Goal: Task Accomplishment & Management: Manage account settings

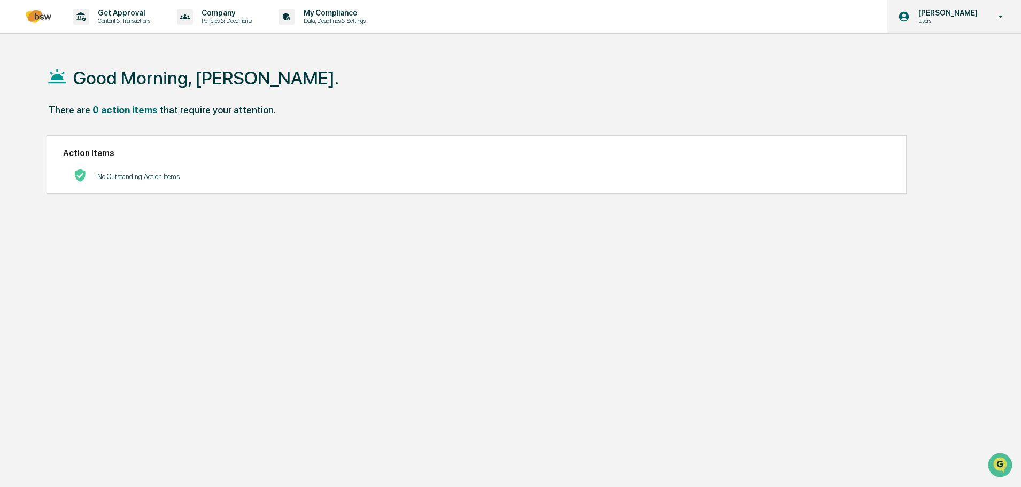
click at [1003, 21] on icon at bounding box center [1000, 17] width 19 height 10
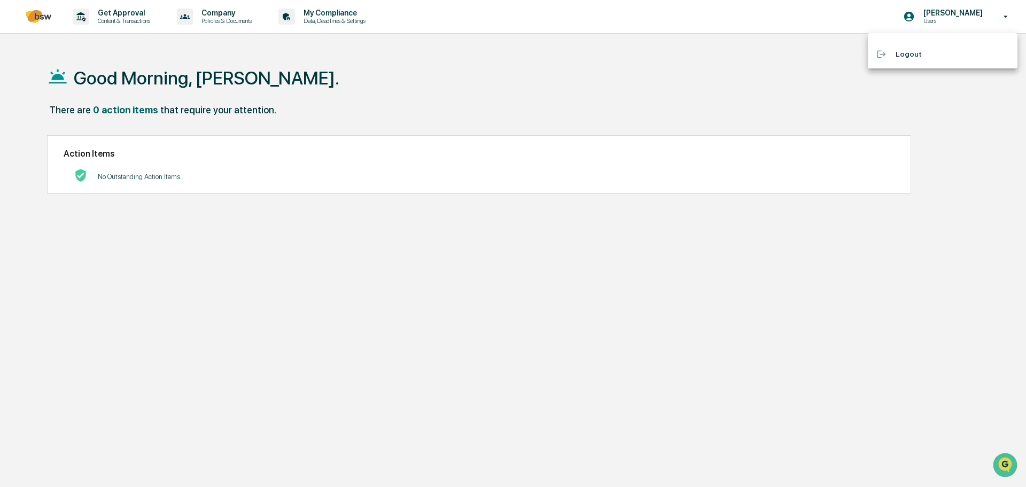
click at [359, 24] on div at bounding box center [513, 243] width 1026 height 487
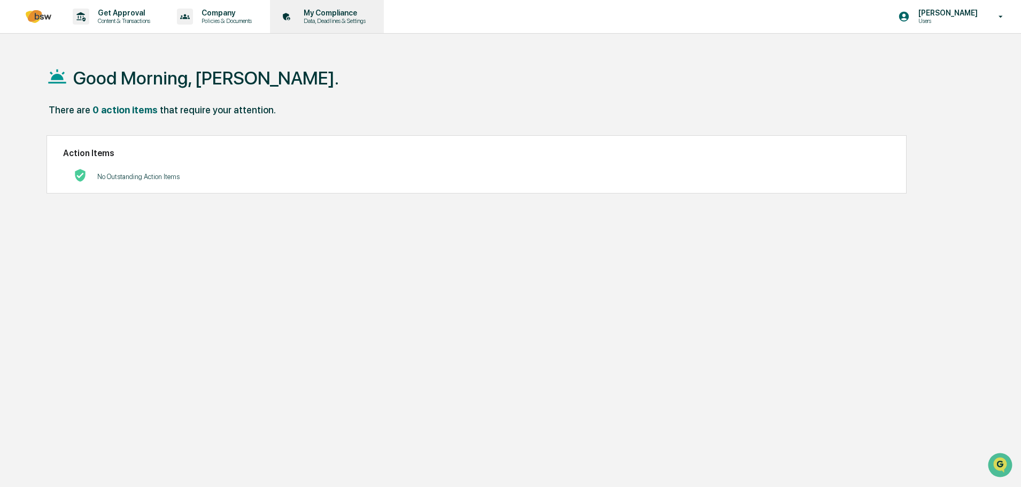
click at [340, 18] on p "Data, Deadlines & Settings" at bounding box center [333, 20] width 76 height 7
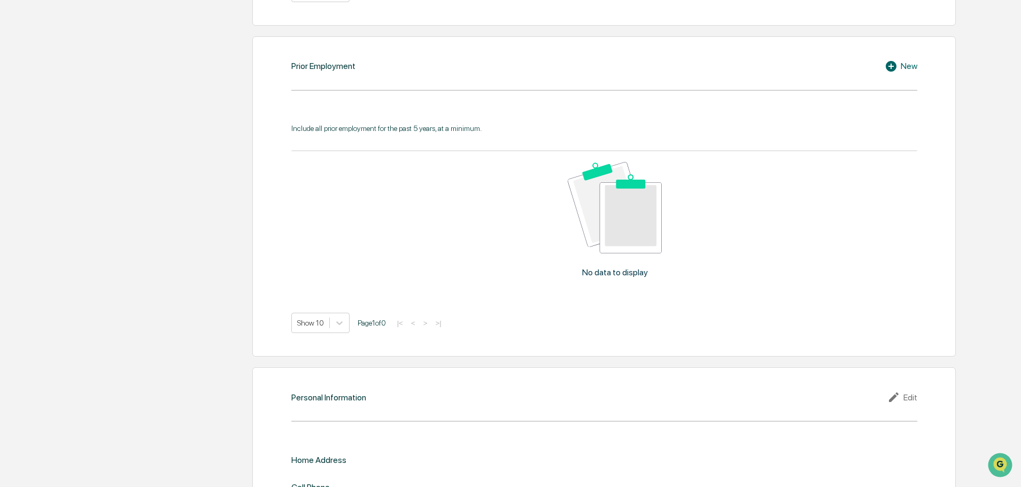
scroll to position [968, 0]
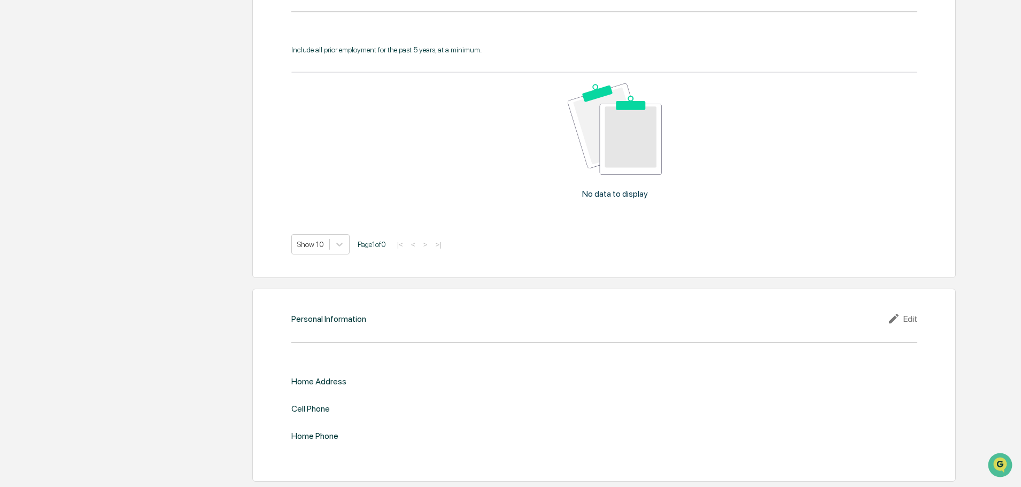
click at [909, 320] on div "Edit" at bounding box center [902, 318] width 30 height 13
click at [667, 394] on input "text" at bounding box center [760, 399] width 297 height 11
type input "**********"
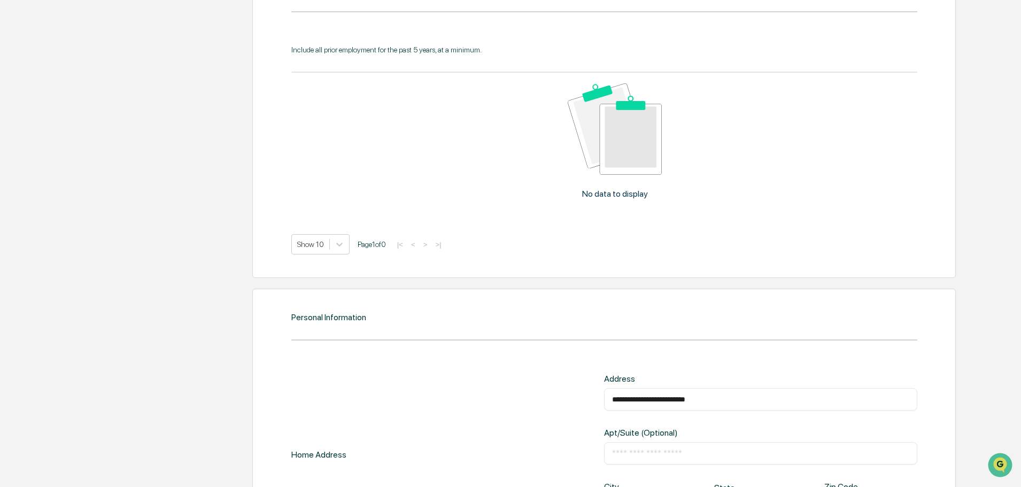
type input "*********"
type input "**********"
type input "*****"
type input "**********"
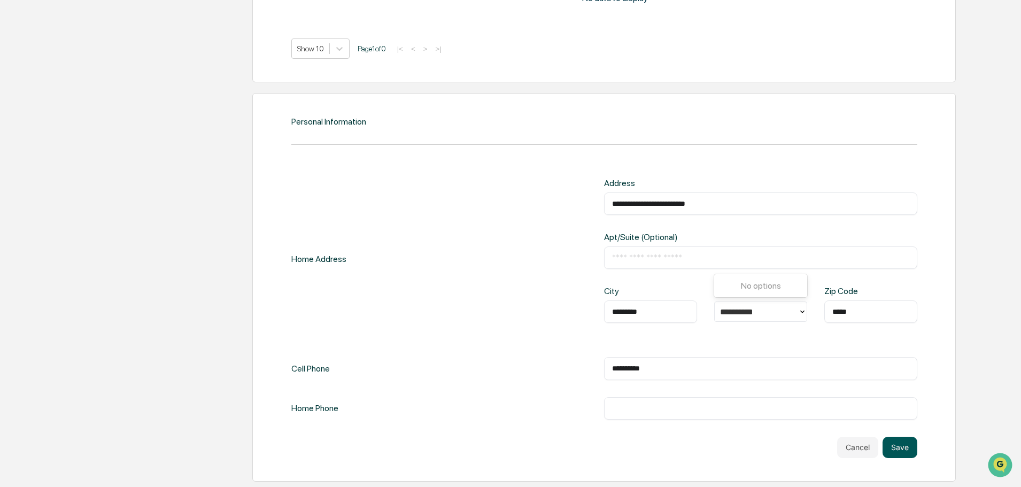
click at [907, 450] on button "Save" at bounding box center [899, 447] width 35 height 21
click at [899, 449] on button "Save" at bounding box center [899, 447] width 35 height 21
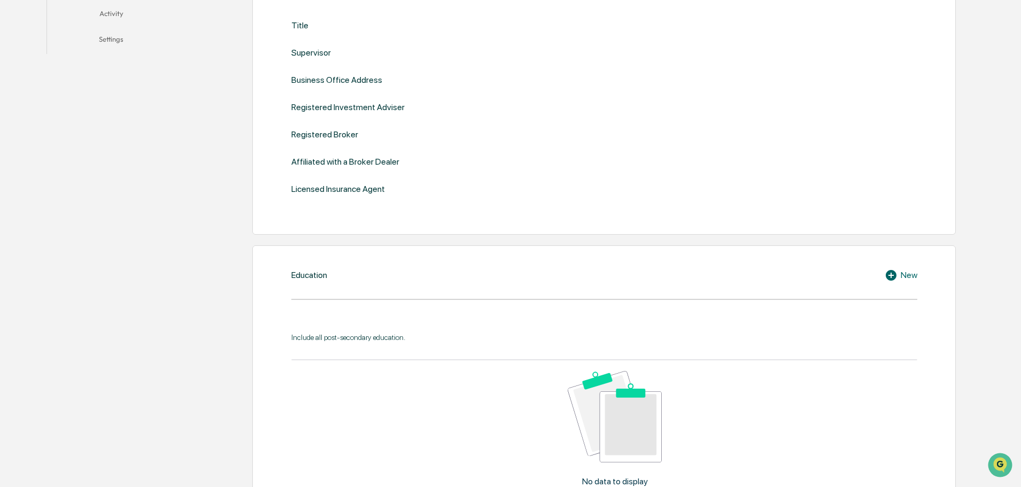
scroll to position [202, 0]
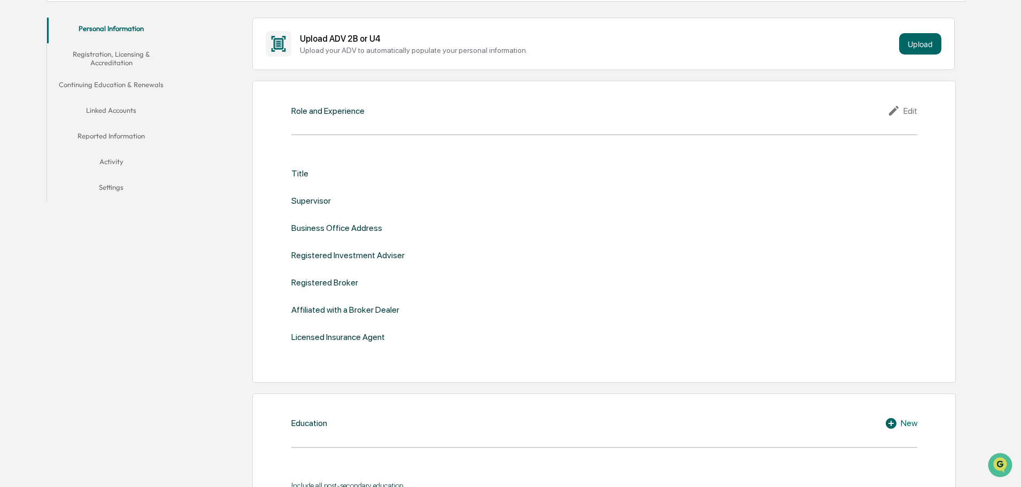
click at [129, 111] on button "Linked Accounts" at bounding box center [111, 112] width 128 height 26
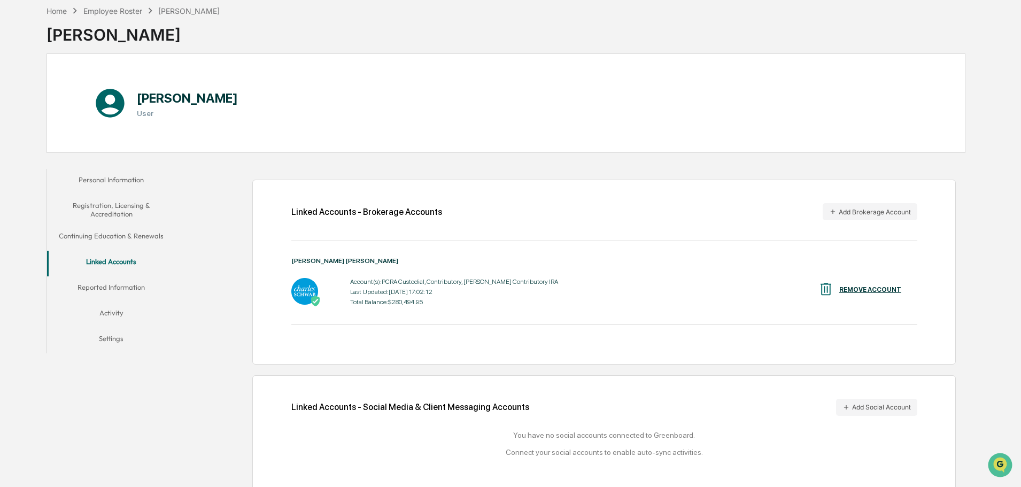
scroll to position [60, 0]
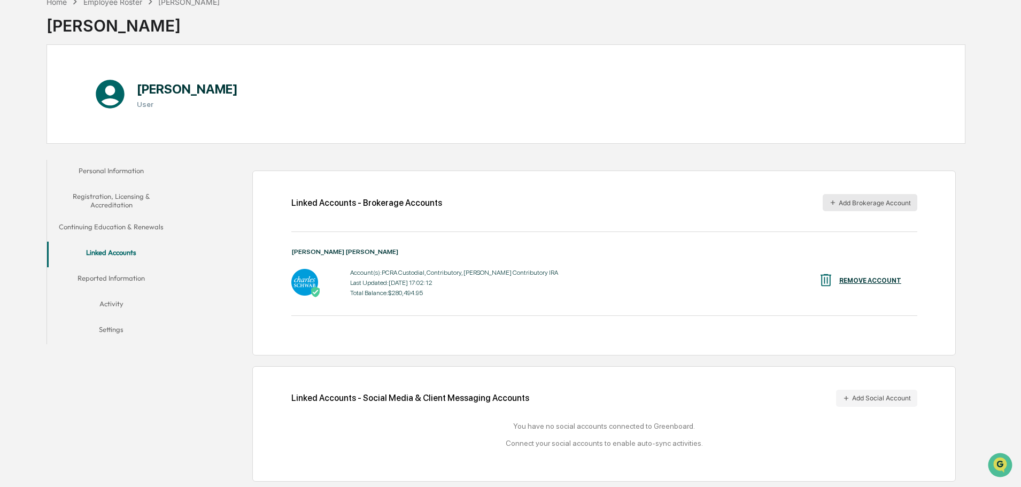
click at [872, 204] on button "Add Brokerage Account" at bounding box center [869, 202] width 95 height 17
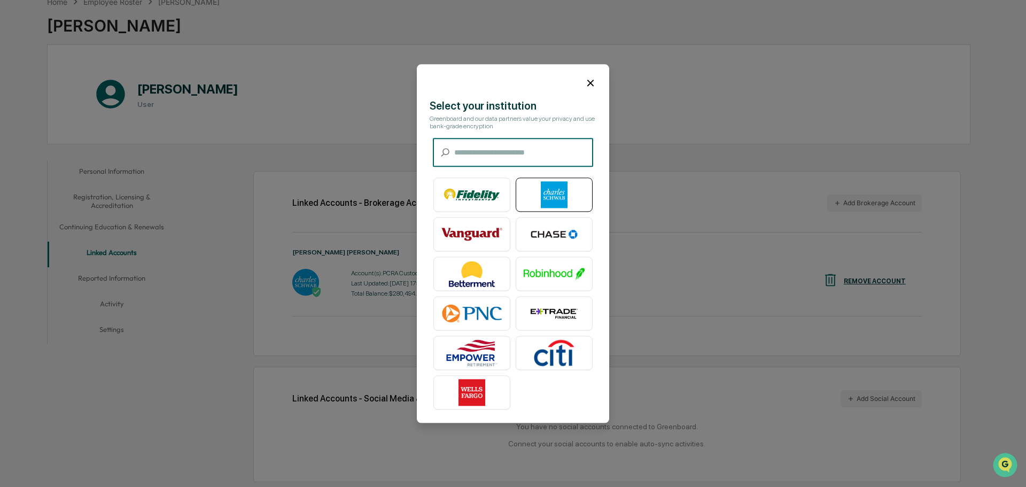
click at [564, 188] on img at bounding box center [554, 194] width 61 height 27
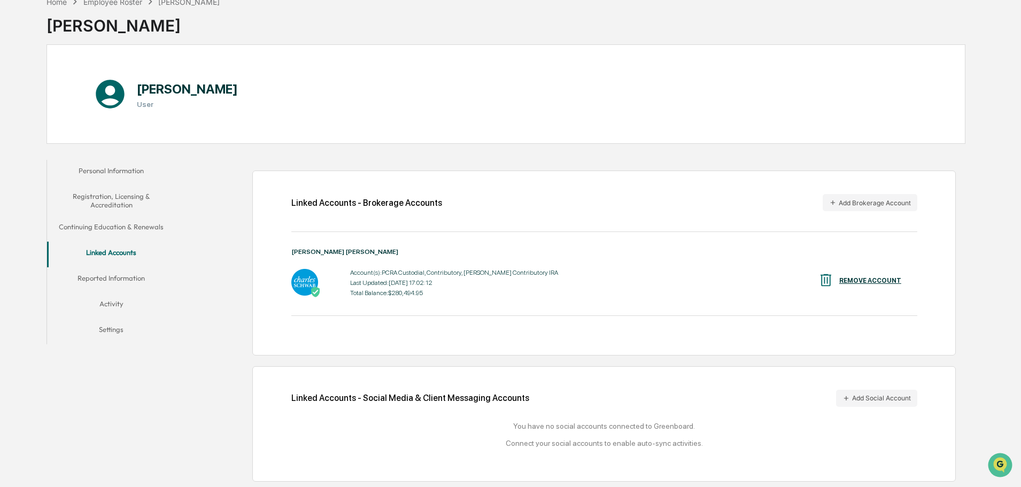
click at [543, 288] on div "Account(s): PCRA Custodial, Contributory, [PERSON_NAME] Contributory IRA Last U…" at bounding box center [604, 282] width 626 height 33
click at [121, 278] on button "Reported Information" at bounding box center [111, 280] width 128 height 26
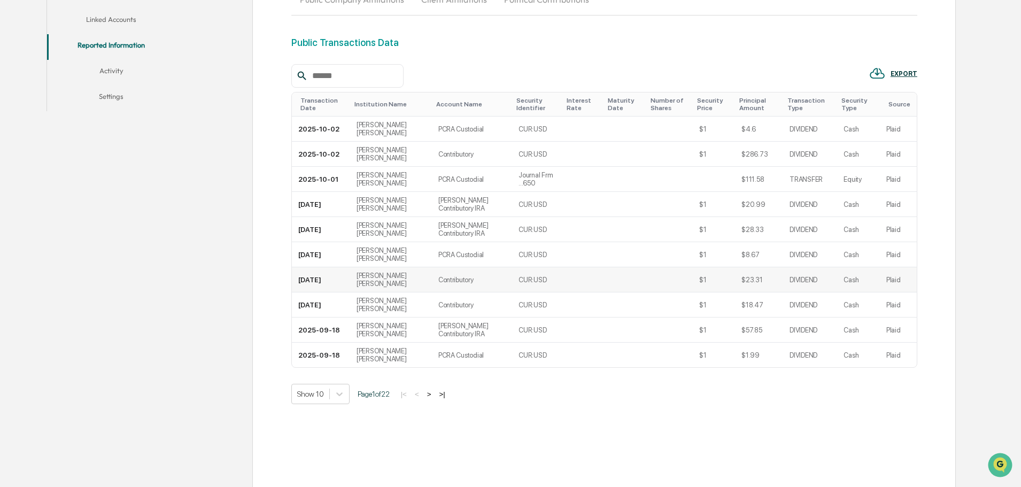
scroll to position [301, 0]
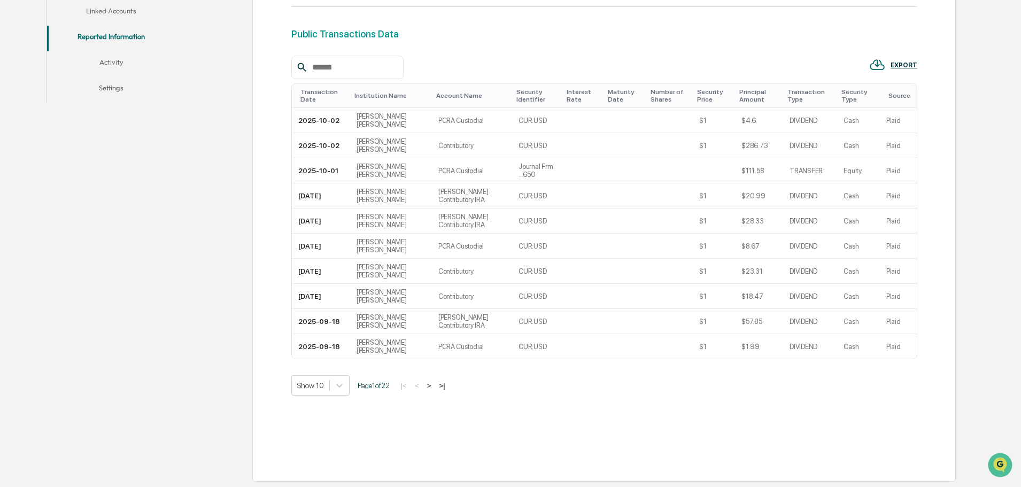
click at [434, 387] on button ">" at bounding box center [429, 385] width 11 height 9
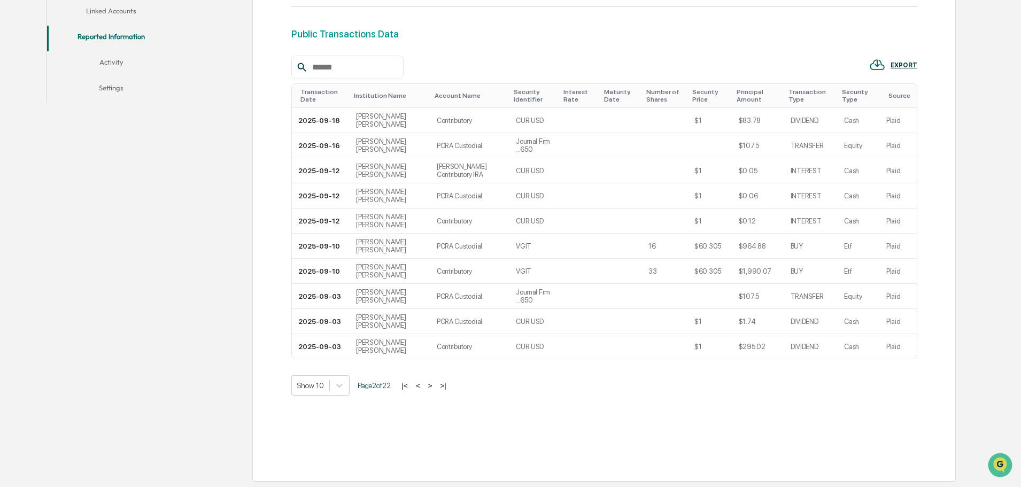
click at [434, 387] on button ">" at bounding box center [430, 385] width 11 height 9
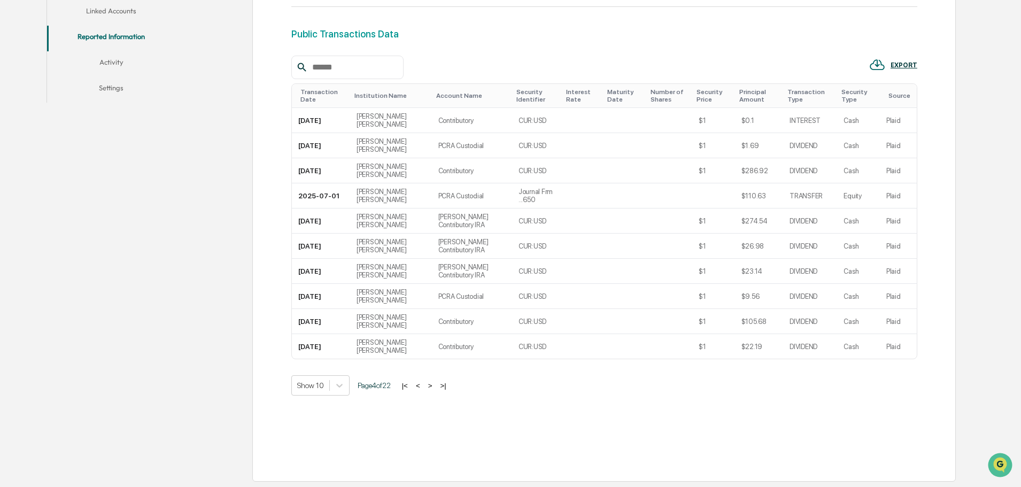
click at [434, 387] on button ">" at bounding box center [430, 385] width 11 height 9
click at [434, 387] on button ">" at bounding box center [429, 385] width 11 height 9
click at [434, 387] on button ">" at bounding box center [430, 385] width 11 height 9
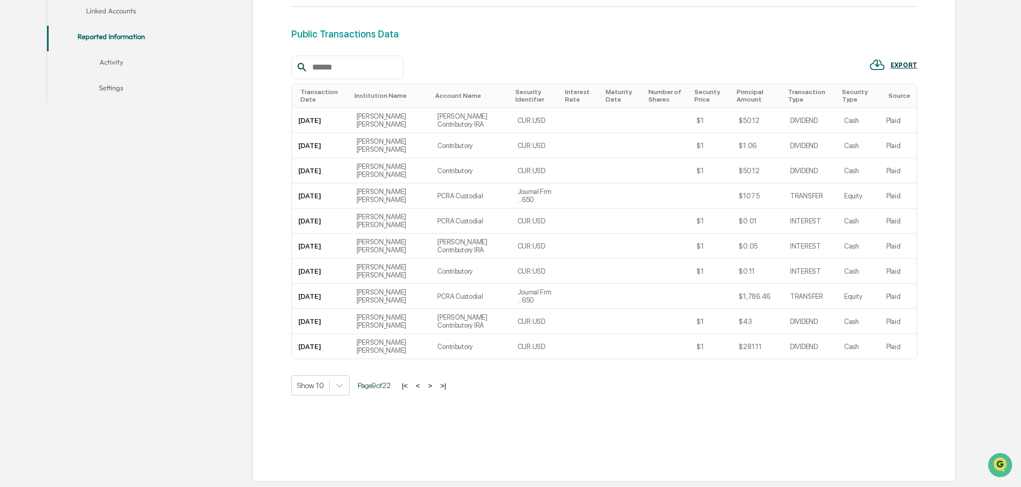
click at [434, 387] on button ">" at bounding box center [430, 385] width 11 height 9
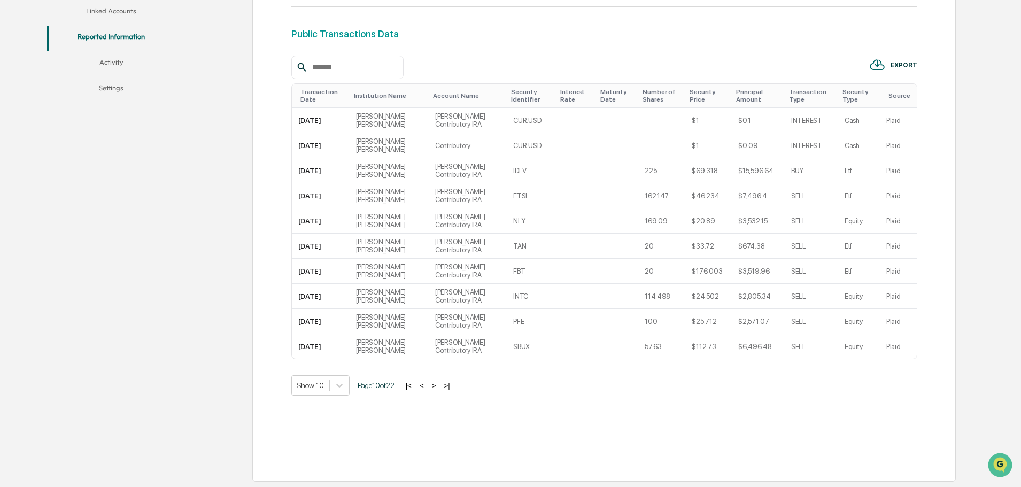
click at [434, 387] on button ">" at bounding box center [434, 385] width 11 height 9
click at [434, 387] on button ">" at bounding box center [432, 385] width 11 height 9
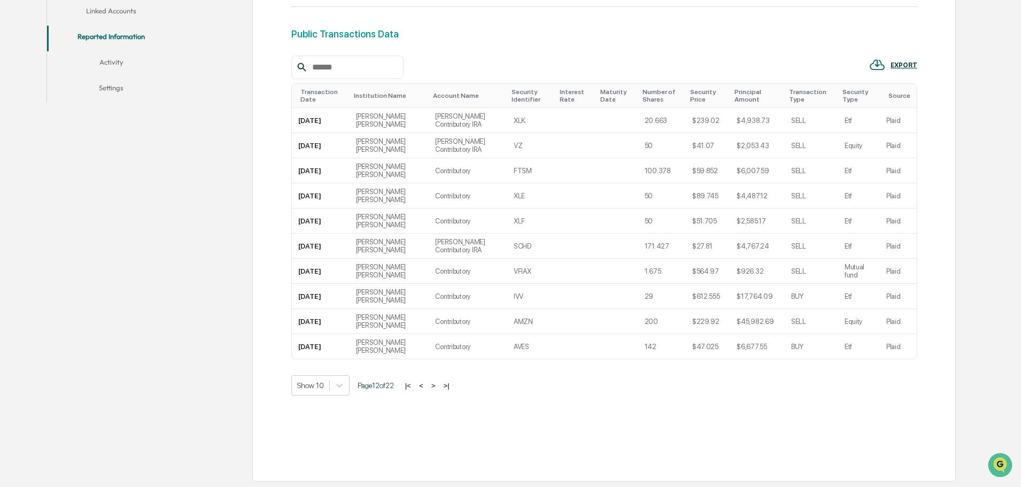
click at [434, 387] on button ">" at bounding box center [433, 385] width 11 height 9
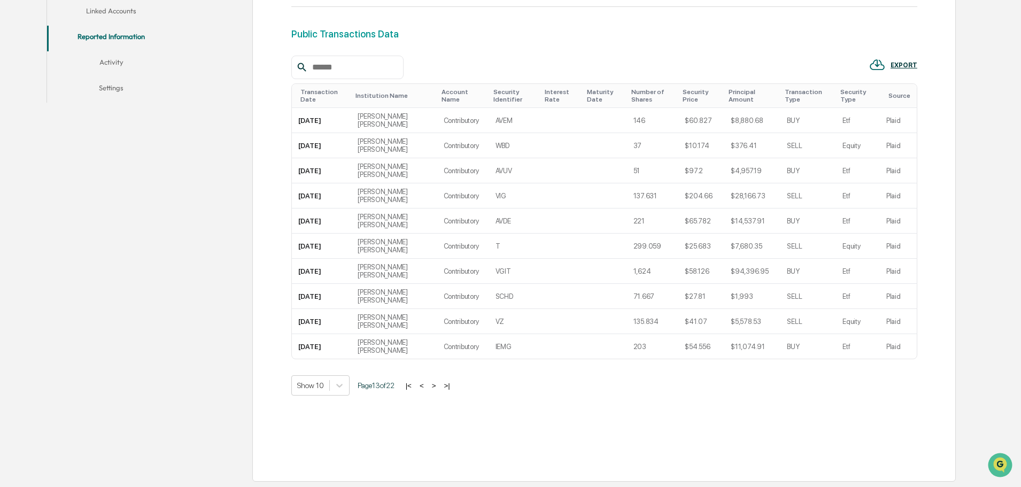
click at [434, 387] on button ">" at bounding box center [434, 385] width 11 height 9
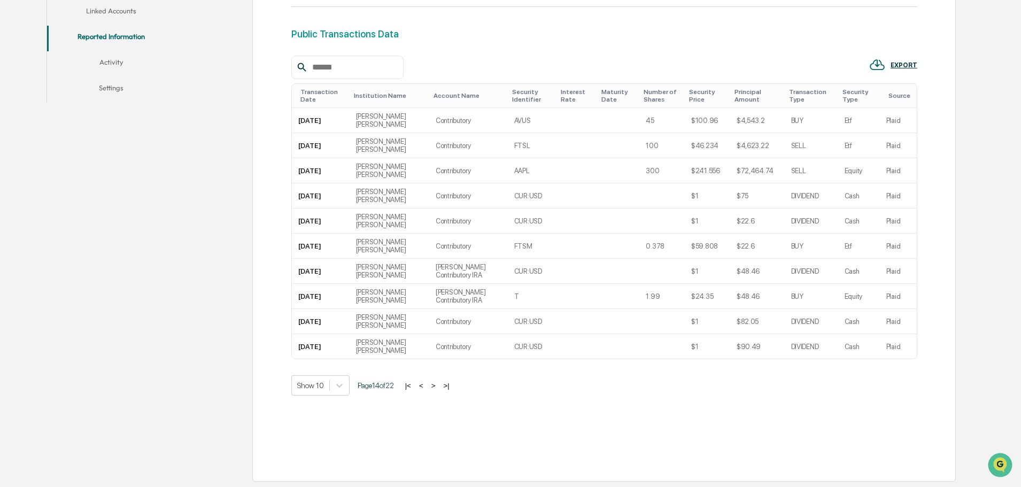
click at [434, 387] on button ">" at bounding box center [433, 385] width 11 height 9
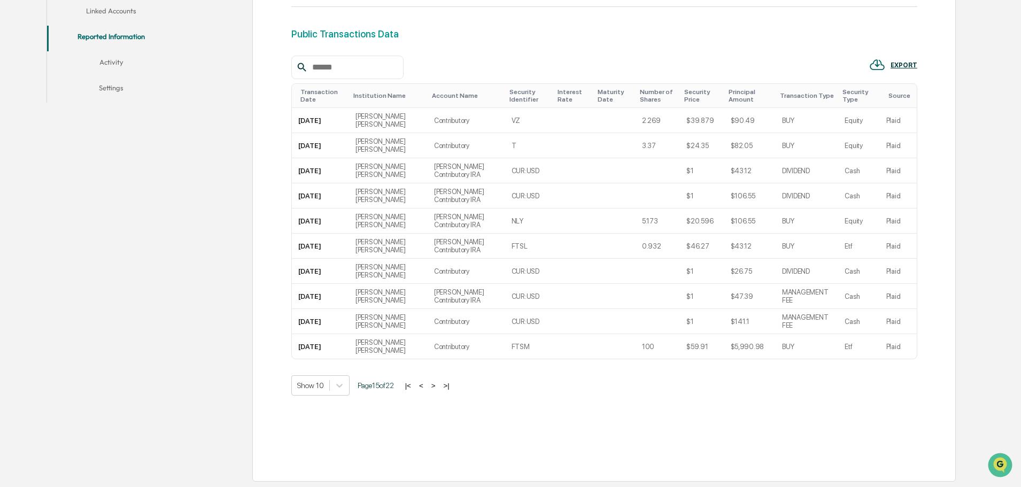
click at [434, 387] on button ">" at bounding box center [433, 385] width 11 height 9
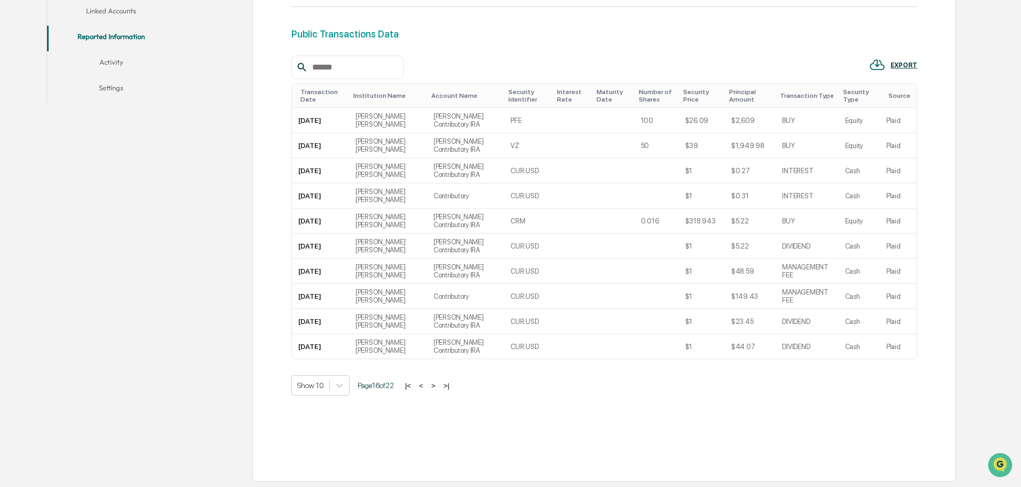
click at [434, 387] on button ">" at bounding box center [433, 385] width 11 height 9
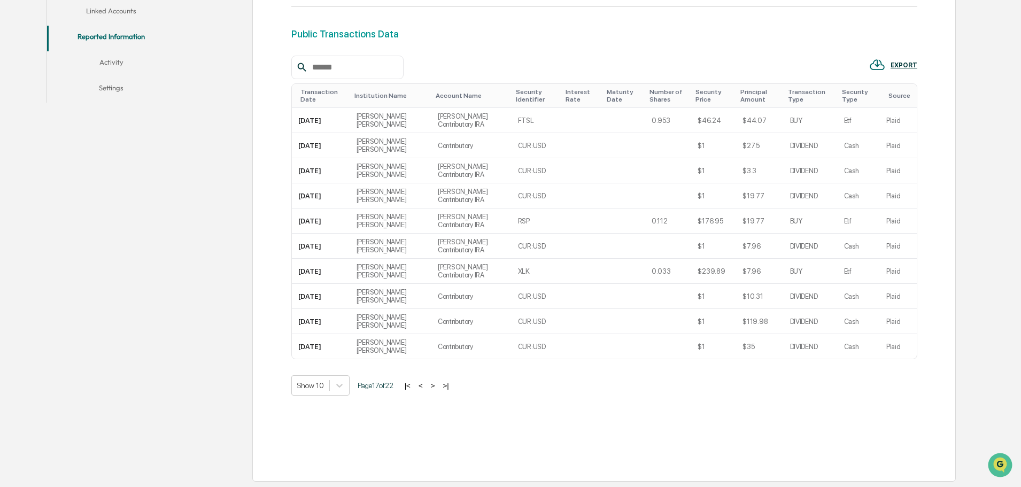
click at [434, 387] on button ">" at bounding box center [432, 385] width 11 height 9
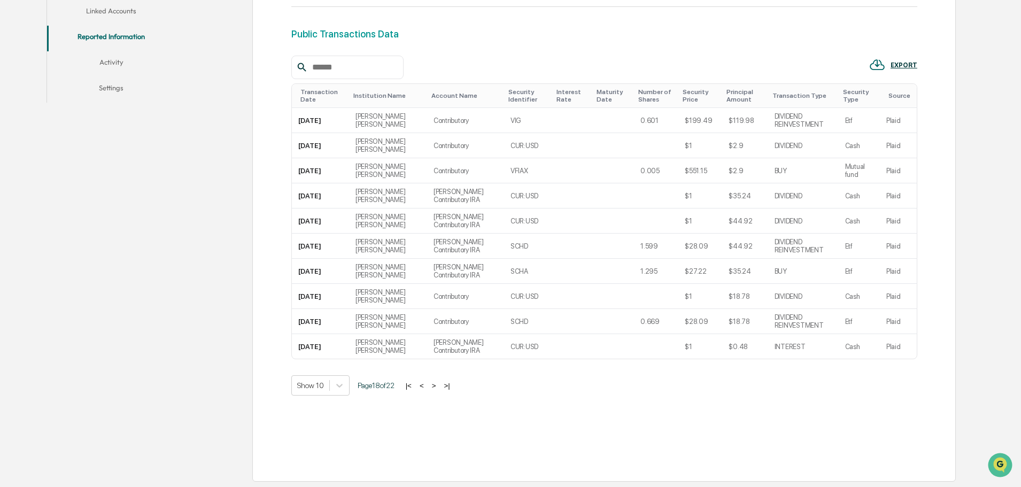
click at [434, 387] on button ">" at bounding box center [434, 385] width 11 height 9
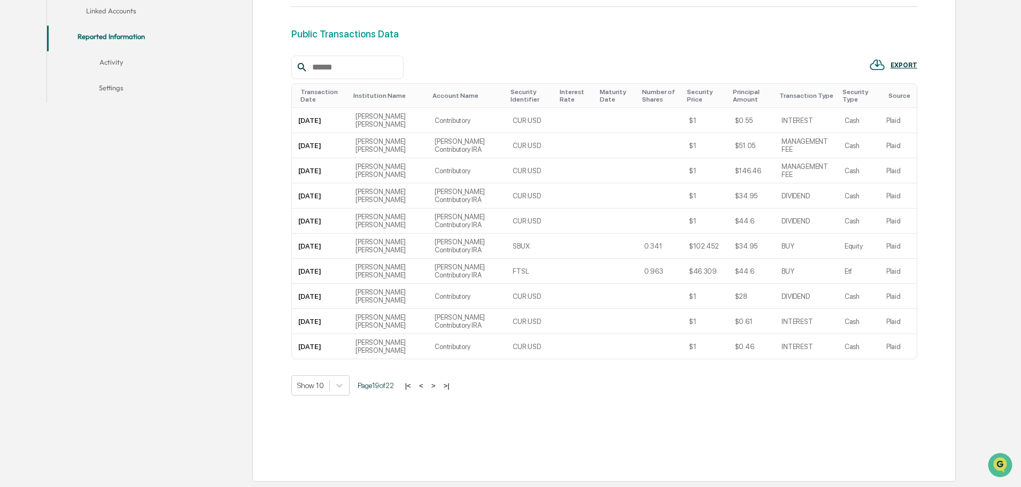
click at [434, 387] on button ">" at bounding box center [433, 385] width 11 height 9
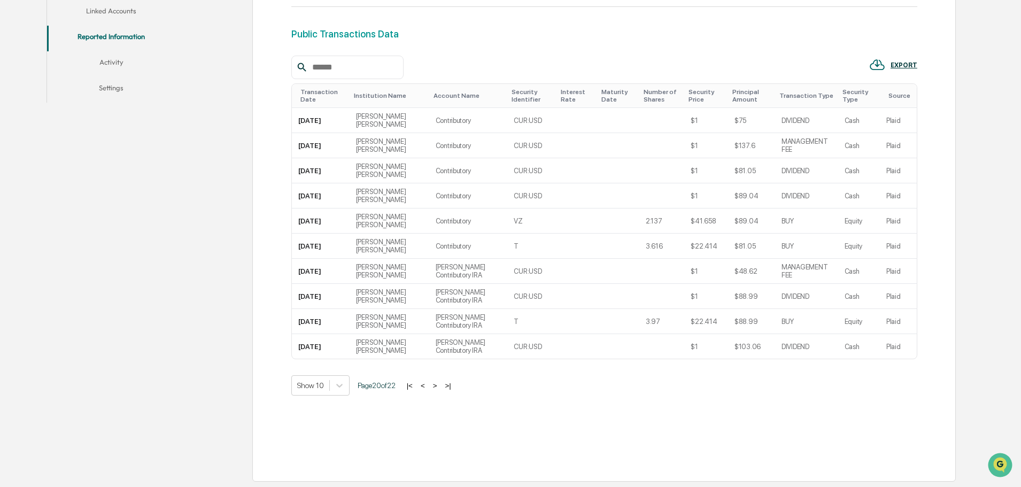
click at [434, 387] on button ">" at bounding box center [435, 385] width 11 height 9
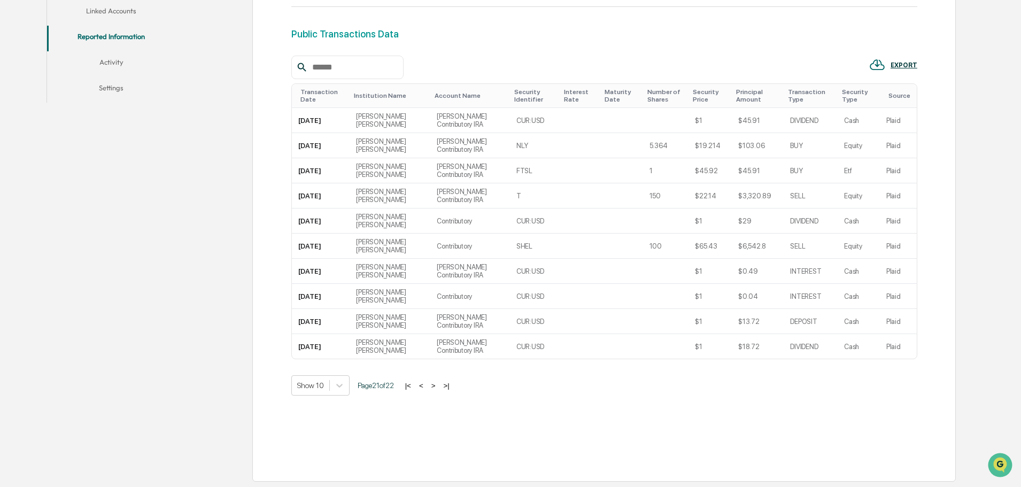
click at [437, 387] on button ">" at bounding box center [433, 385] width 11 height 9
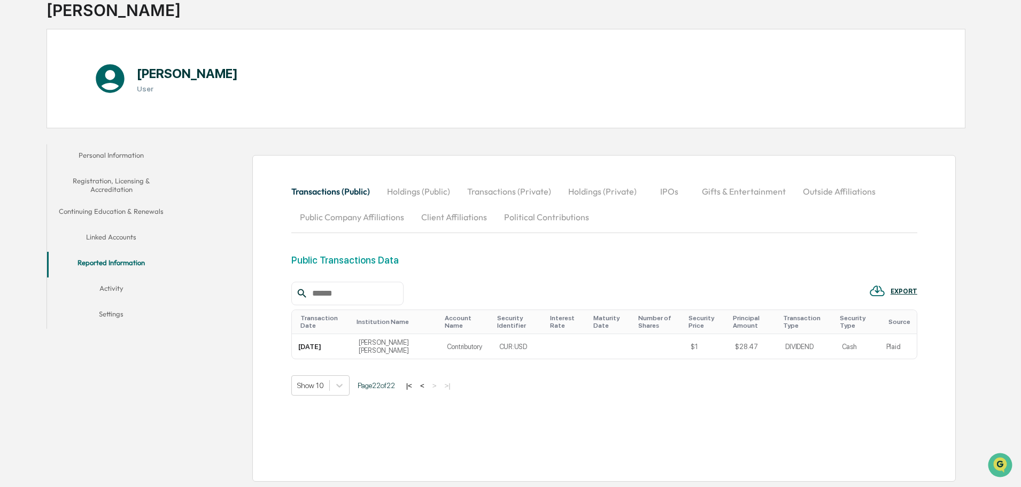
scroll to position [75, 0]
click at [114, 289] on button "Activity" at bounding box center [111, 290] width 128 height 26
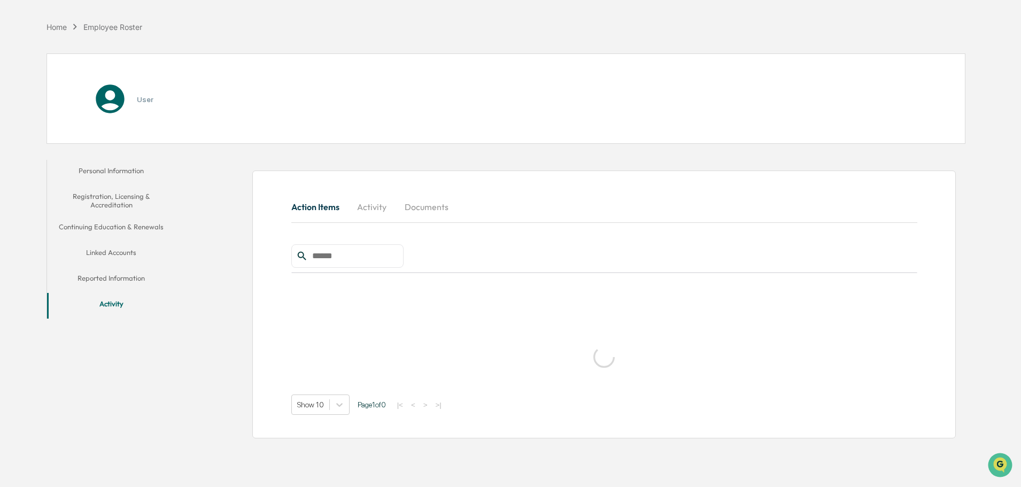
scroll to position [51, 0]
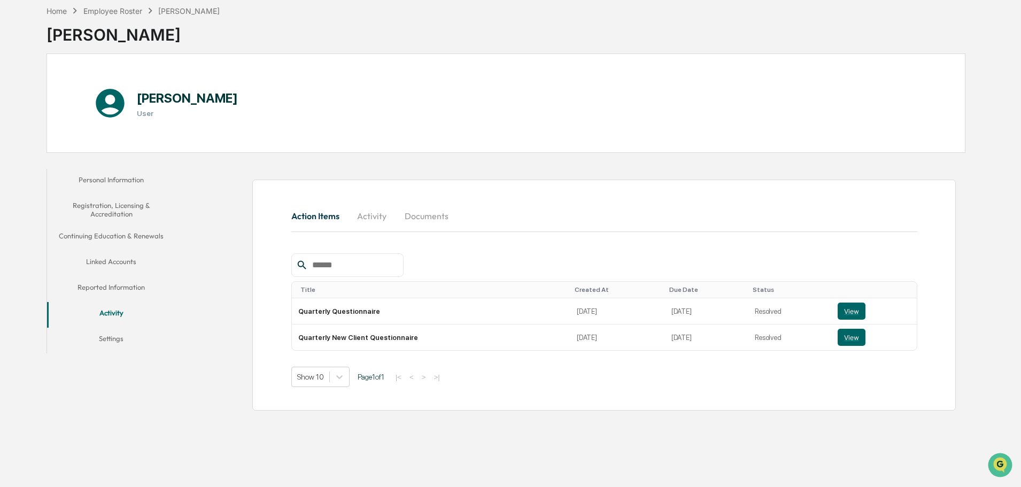
click at [105, 339] on button "Settings" at bounding box center [111, 341] width 128 height 26
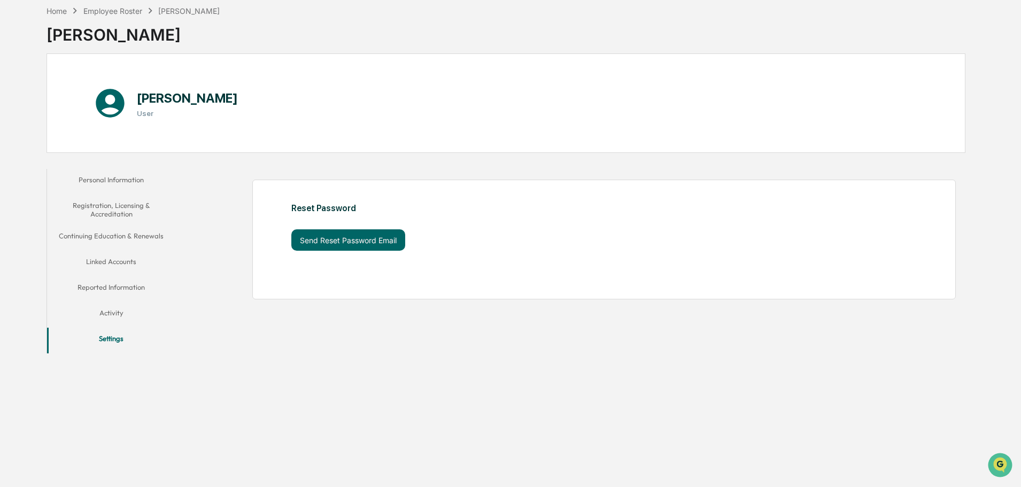
click at [114, 174] on button "Personal Information" at bounding box center [111, 182] width 128 height 26
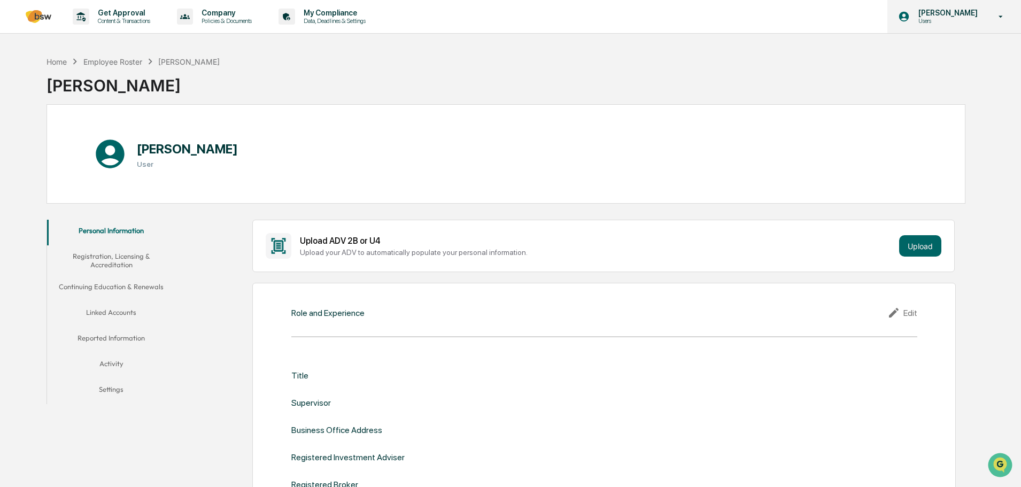
click at [1000, 24] on div "[PERSON_NAME] Users" at bounding box center [954, 16] width 134 height 33
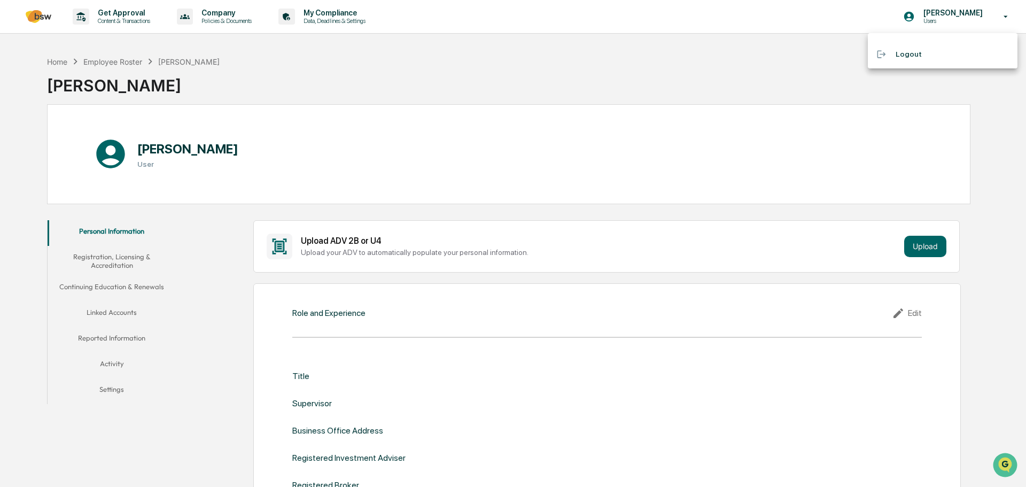
click at [933, 57] on li "Logout" at bounding box center [943, 54] width 150 height 20
